Goal: Task Accomplishment & Management: Use online tool/utility

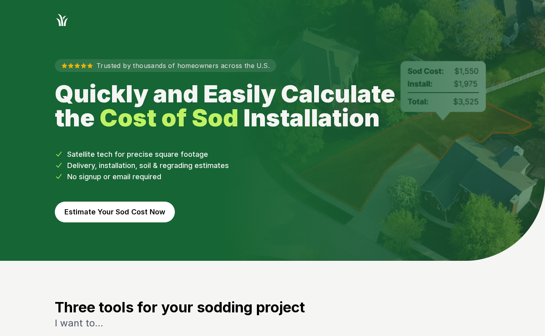
click at [140, 212] on button "Estimate Your Sod Cost Now" at bounding box center [115, 212] width 120 height 21
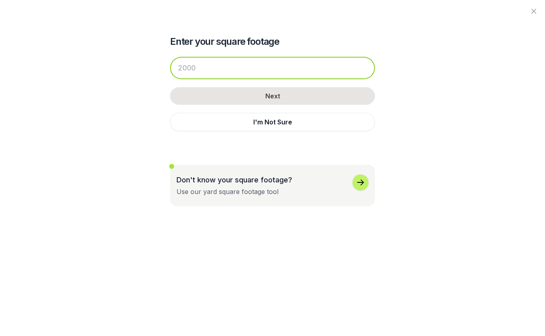
click at [219, 72] on input "number" at bounding box center [272, 68] width 205 height 22
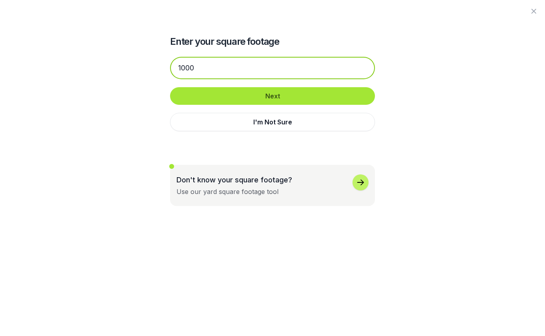
type input "1000"
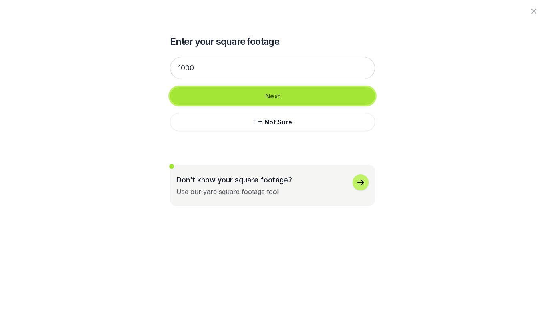
click at [262, 96] on button "Next" at bounding box center [272, 96] width 205 height 18
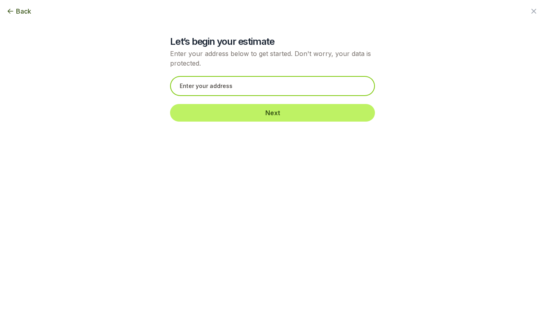
click at [253, 88] on input "text" at bounding box center [272, 86] width 205 height 20
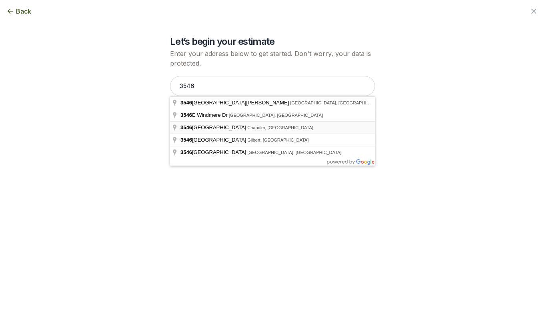
type input "[STREET_ADDRESS]"
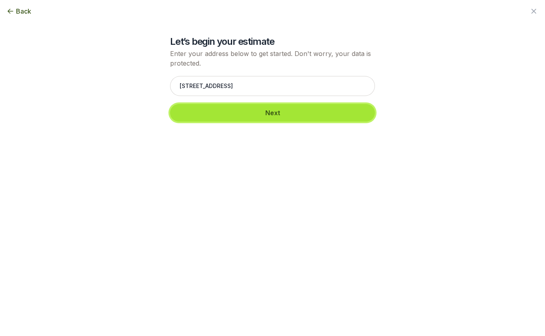
click at [268, 114] on button "Next" at bounding box center [272, 113] width 205 height 18
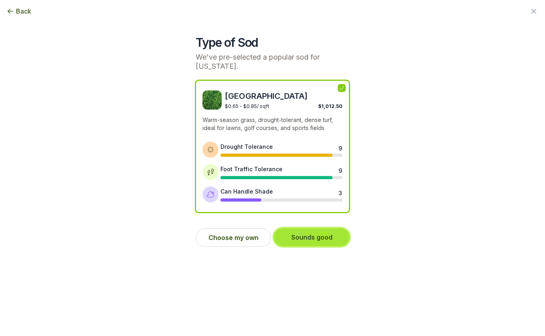
click at [319, 236] on button "Sounds good" at bounding box center [311, 238] width 75 height 18
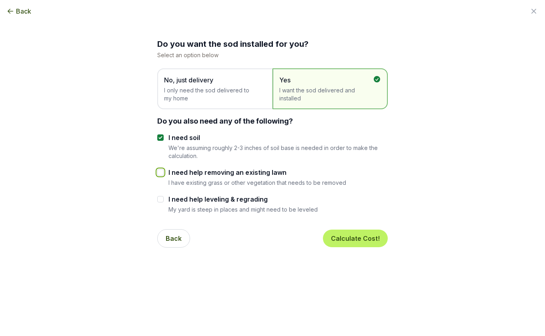
click at [161, 173] on input "I need help removing an existing lawn" at bounding box center [160, 172] width 6 height 6
checkbox input "true"
click at [353, 242] on button "Calculate Cost!" at bounding box center [355, 239] width 65 height 18
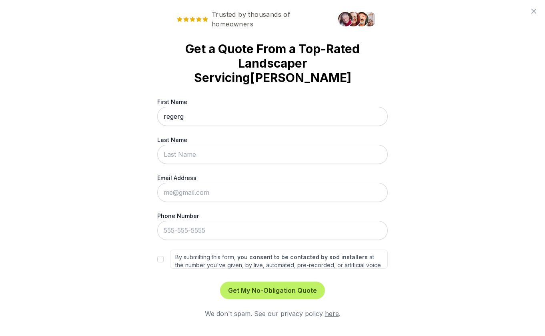
type input "regerg"
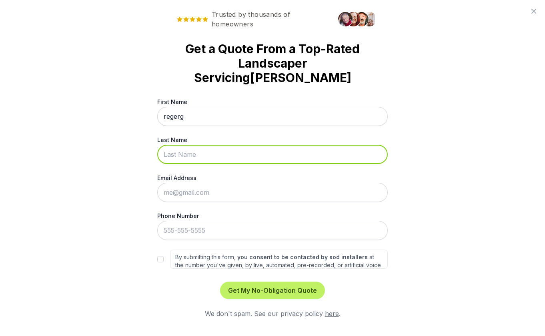
click at [203, 145] on input "Last Name" at bounding box center [272, 154] width 231 height 19
type input "egrgerge"
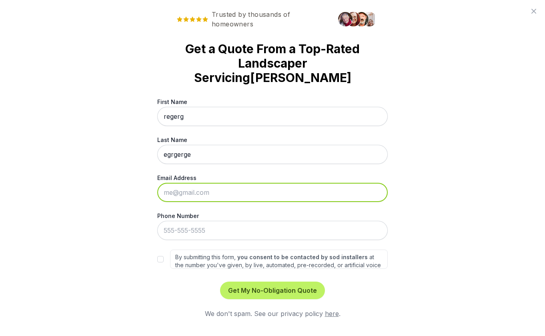
click at [210, 183] on input "Email Address" at bounding box center [272, 192] width 231 height 19
type input "[EMAIL_ADDRESS][DOMAIN_NAME]"
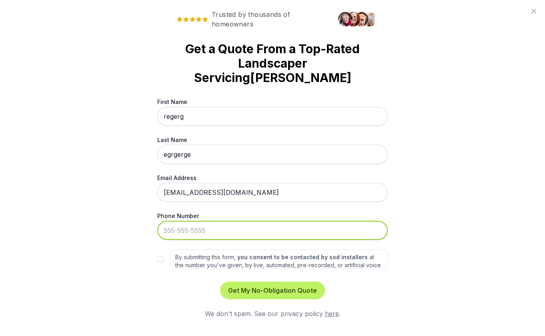
click at [211, 221] on input "Phone Number" at bounding box center [272, 230] width 231 height 19
type input "[PHONE_NUMBER]"
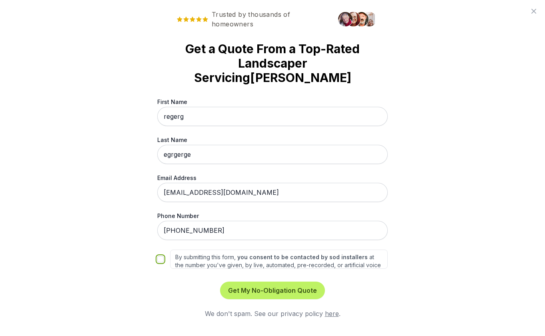
click at [159, 256] on input "By submitting this form, you consent to be contacted by sod installers at the n…" at bounding box center [160, 259] width 6 height 6
checkbox input "true"
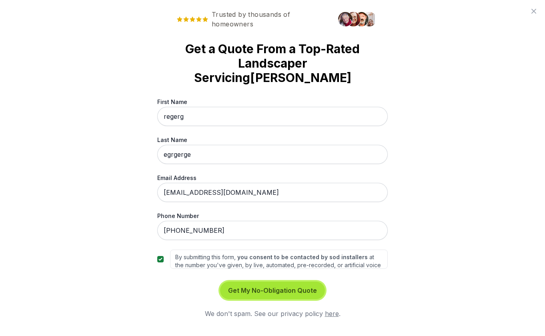
click at [264, 282] on button "Get My No-Obligation Quote" at bounding box center [272, 291] width 105 height 18
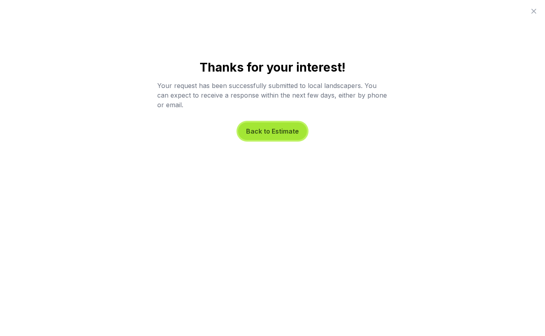
click at [276, 135] on button "Back to Estimate" at bounding box center [272, 131] width 69 height 18
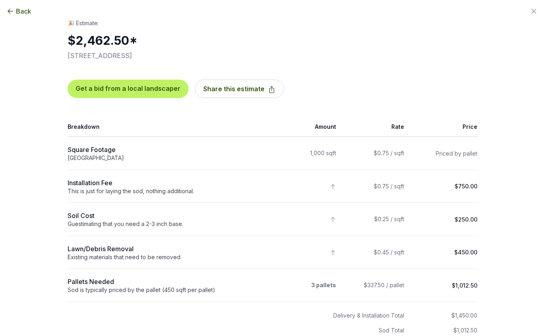
scroll to position [65, 0]
